Goal: Ask a question

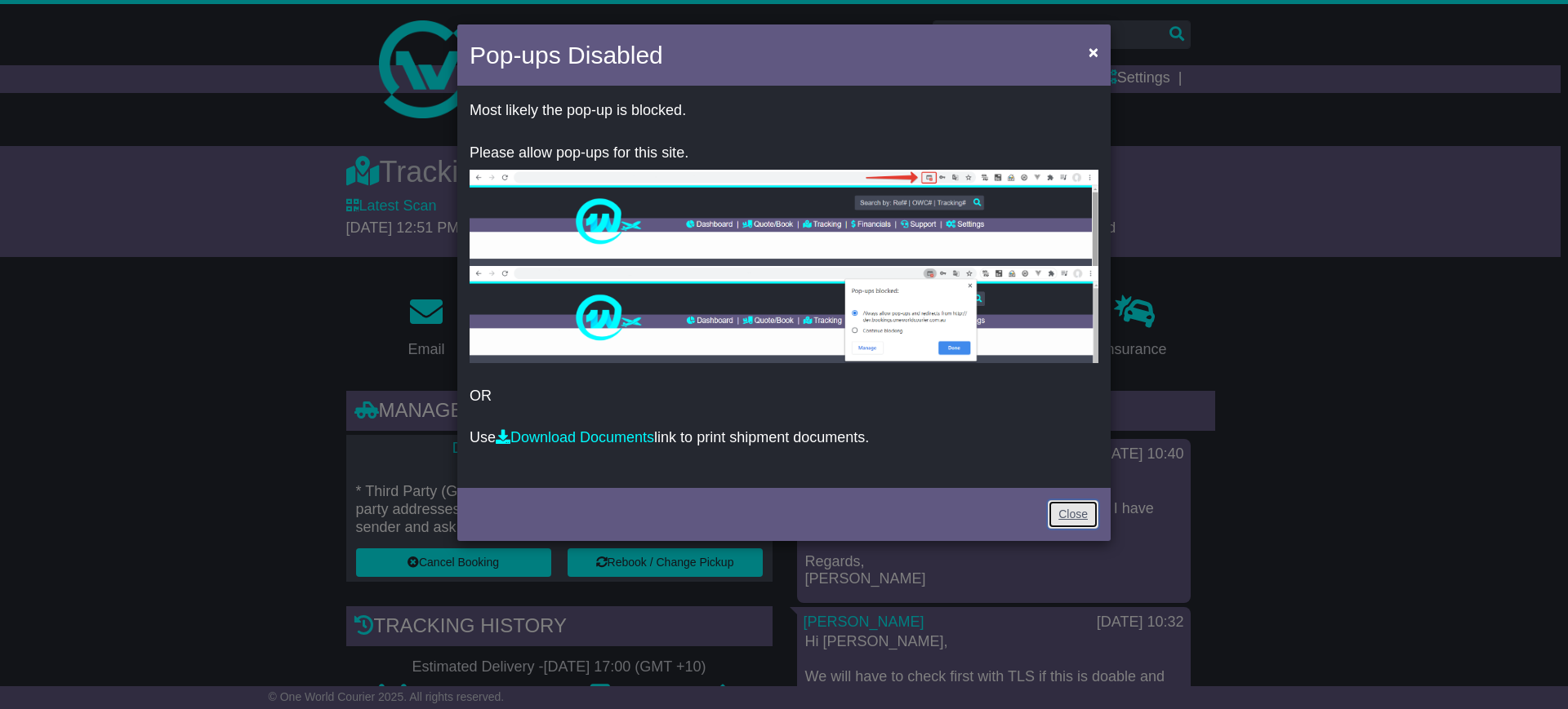
click at [1092, 502] on link "Close" at bounding box center [1072, 514] width 50 height 28
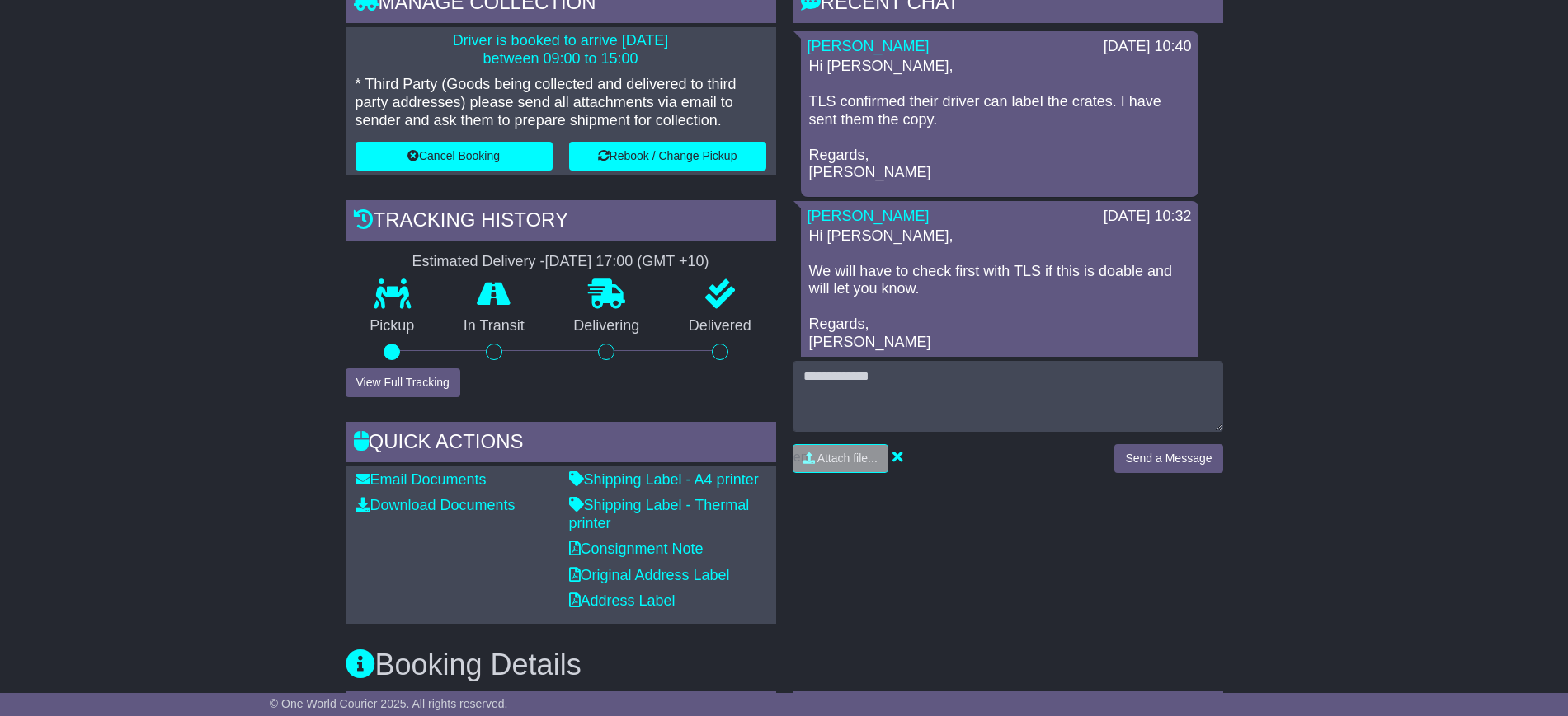
scroll to position [309, 0]
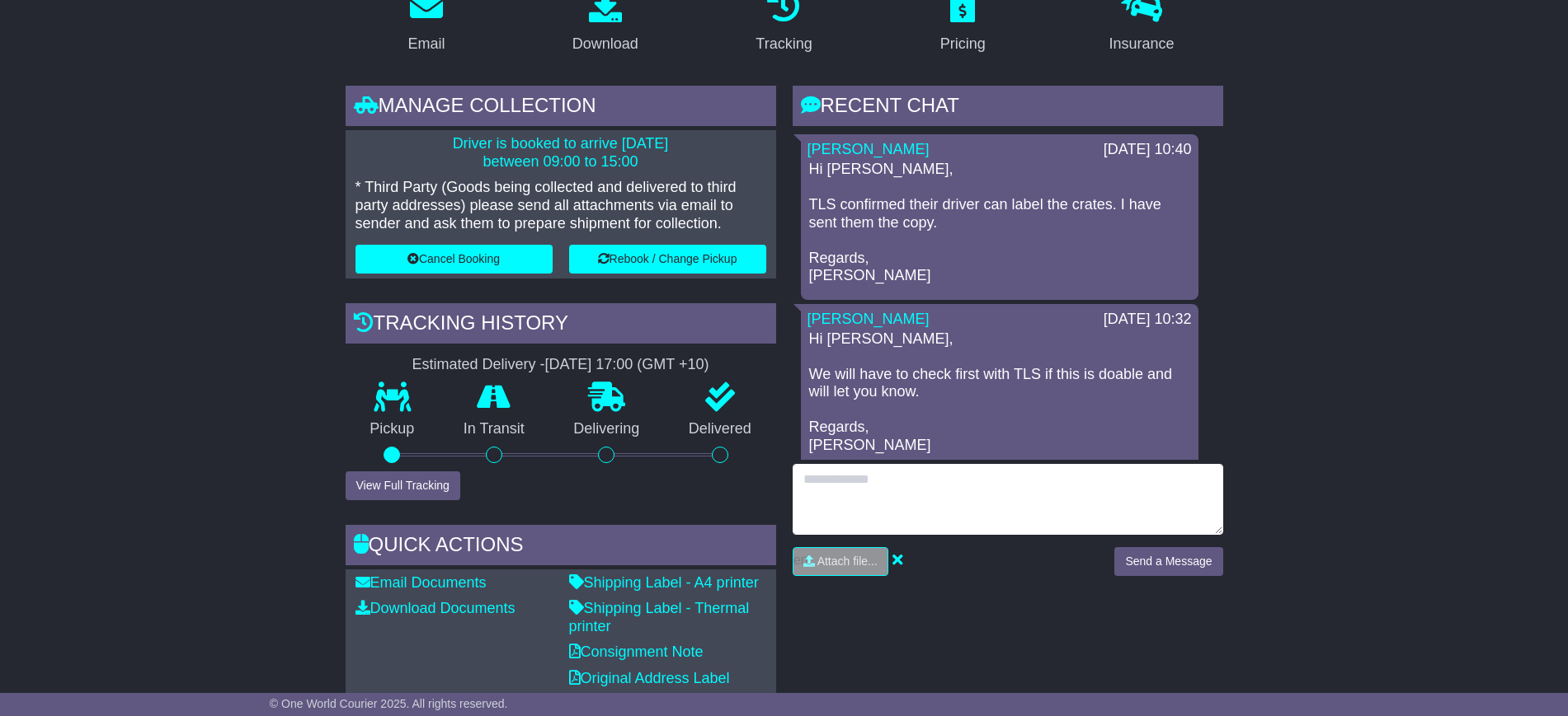
click at [842, 478] on textarea at bounding box center [1007, 499] width 431 height 71
type textarea "**********"
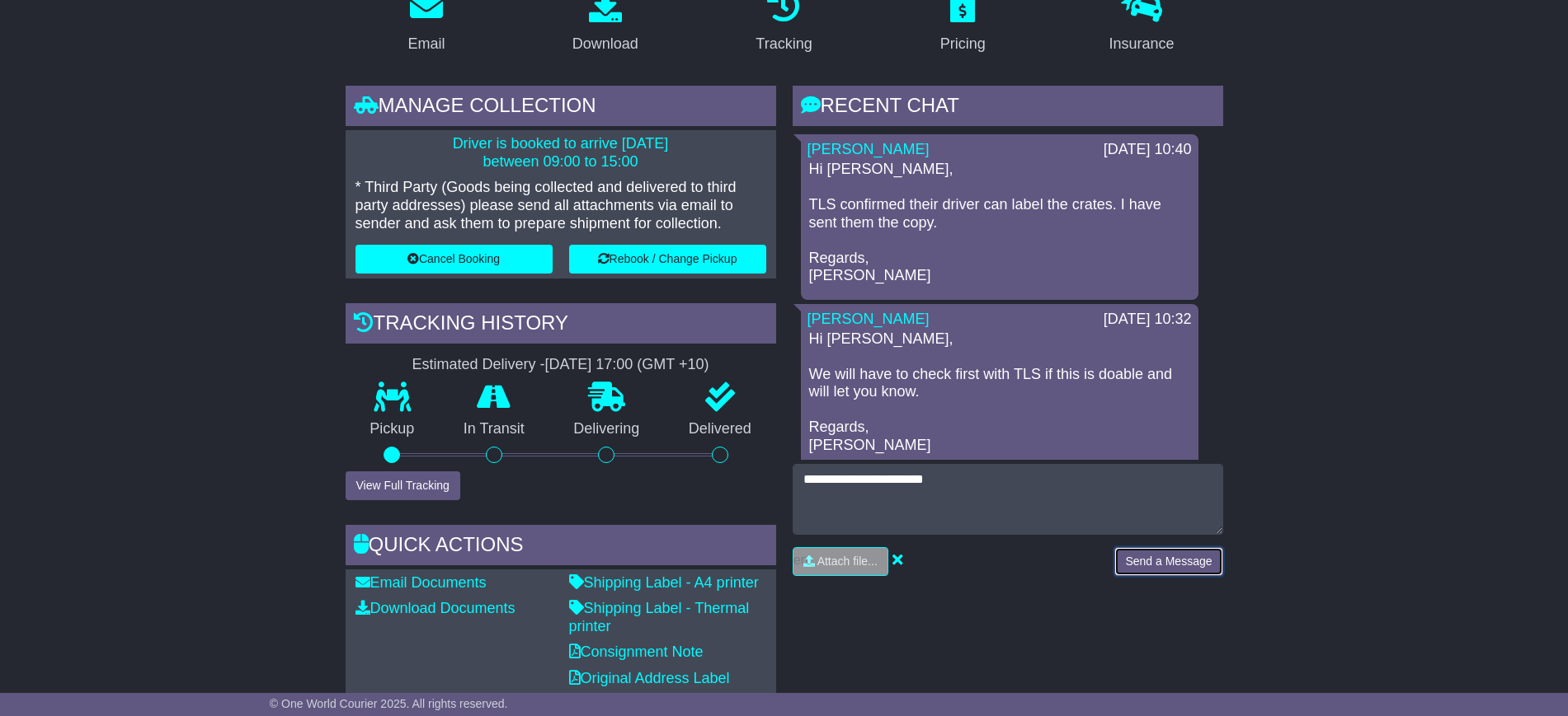
click at [1151, 559] on button "Send a Message" at bounding box center [1168, 562] width 108 height 29
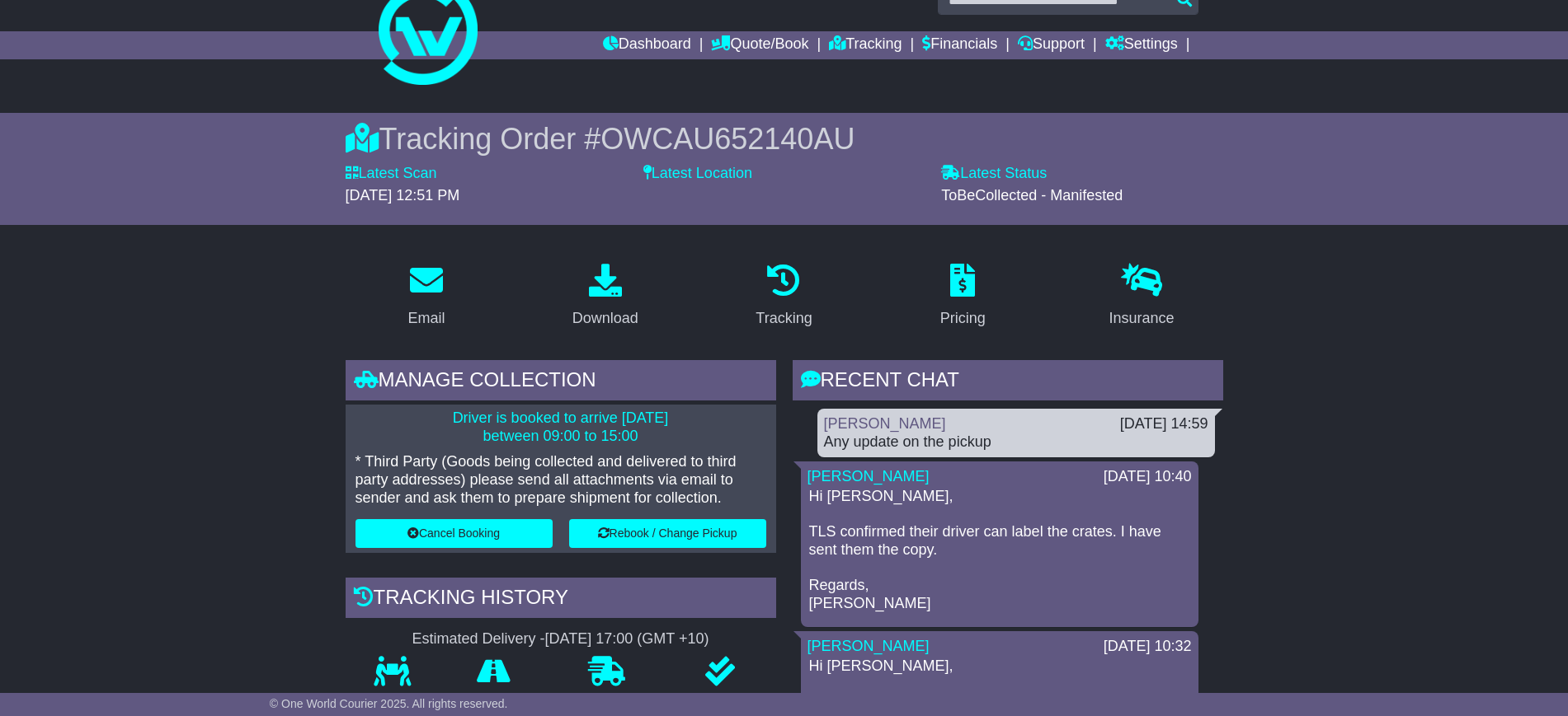
scroll to position [0, 0]
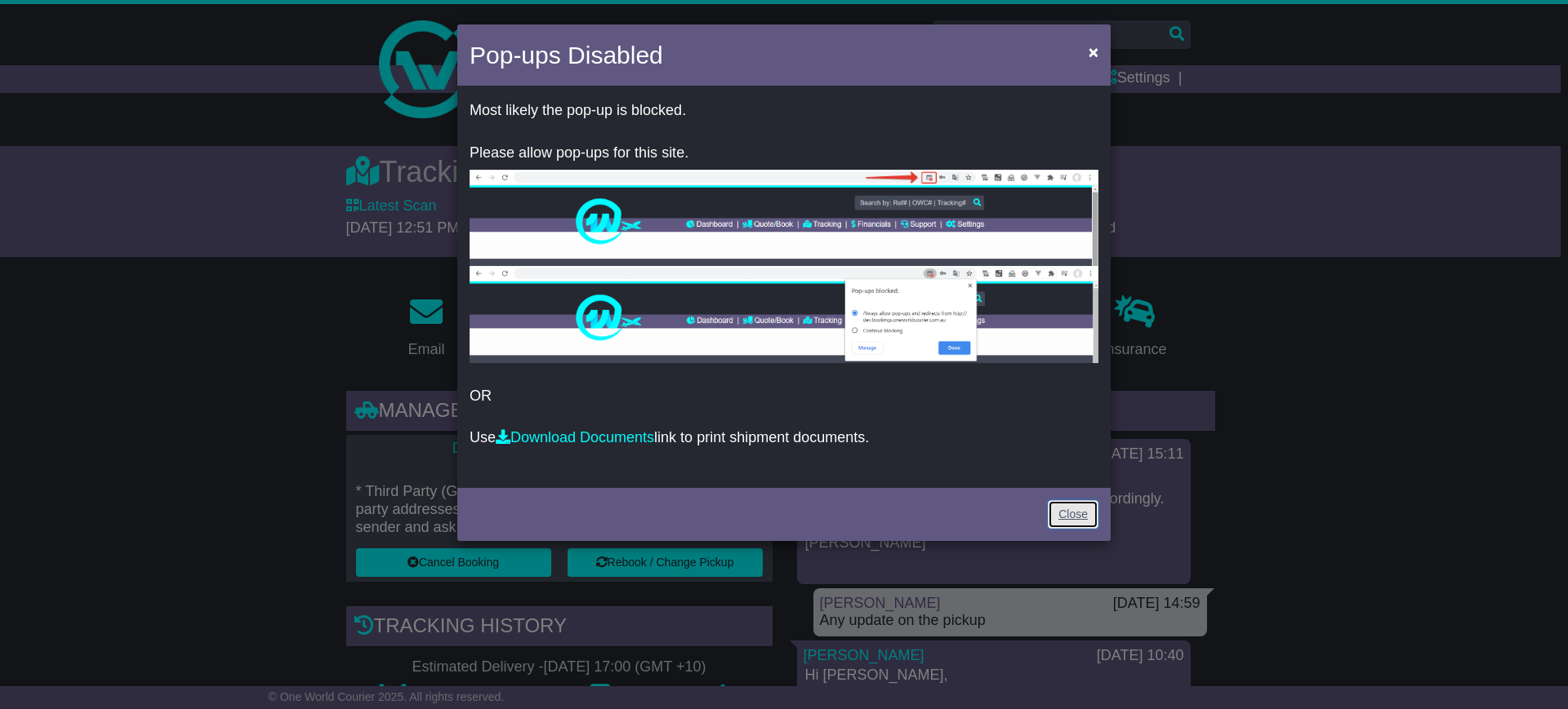
click at [1080, 510] on link "Close" at bounding box center [1072, 514] width 50 height 28
